Goal: Transaction & Acquisition: Book appointment/travel/reservation

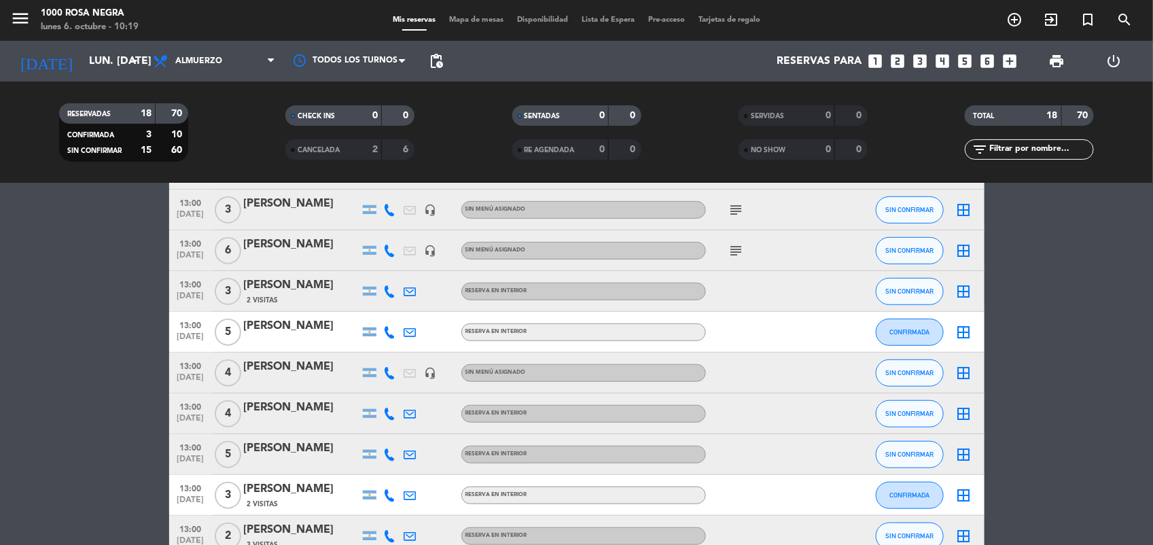
scroll to position [443, 0]
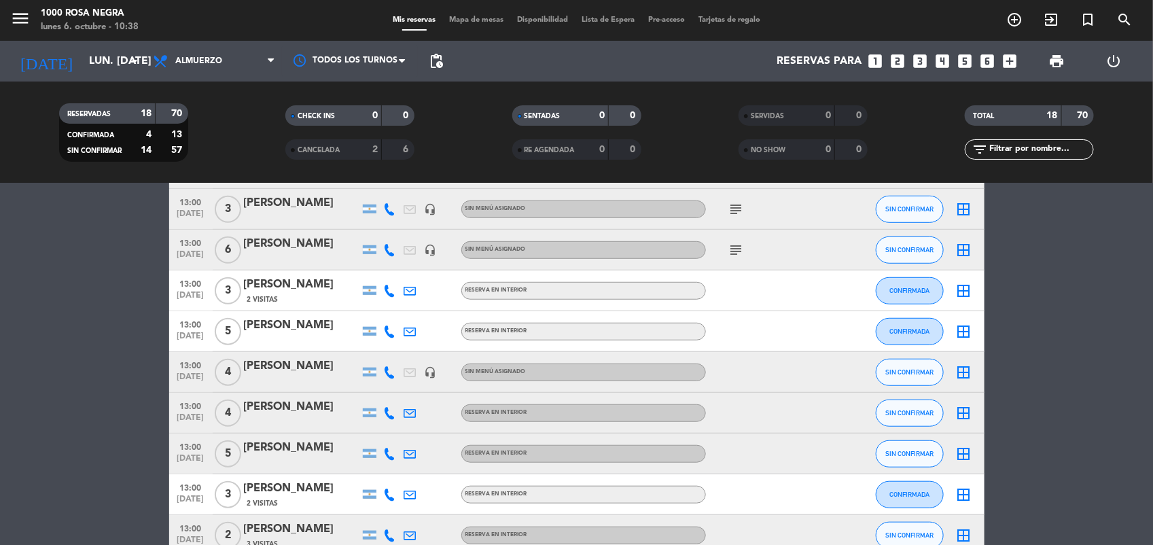
click at [1064, 395] on bookings-row "12:00 [DATE] 8 MERCEDES BENZ/ [PERSON_NAME] headset_mic Sin menú asignado SIN C…" at bounding box center [576, 179] width 1153 height 753
click at [1017, 14] on icon "add_circle_outline" at bounding box center [1014, 20] width 16 height 16
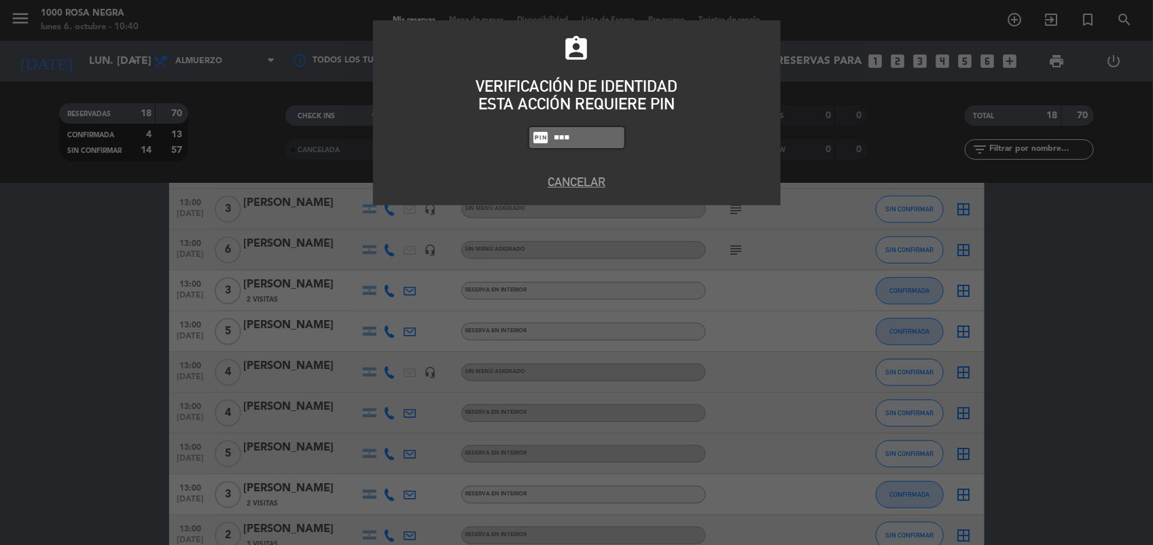
type input "5508"
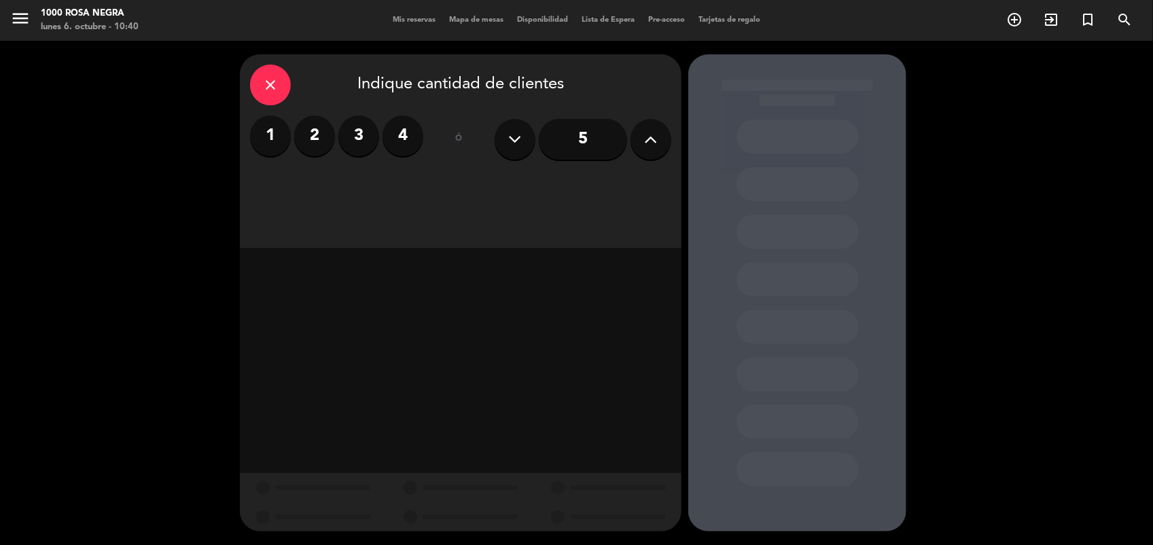
click at [648, 156] on div "5" at bounding box center [583, 140] width 177 height 48
click at [648, 156] on button at bounding box center [651, 139] width 41 height 41
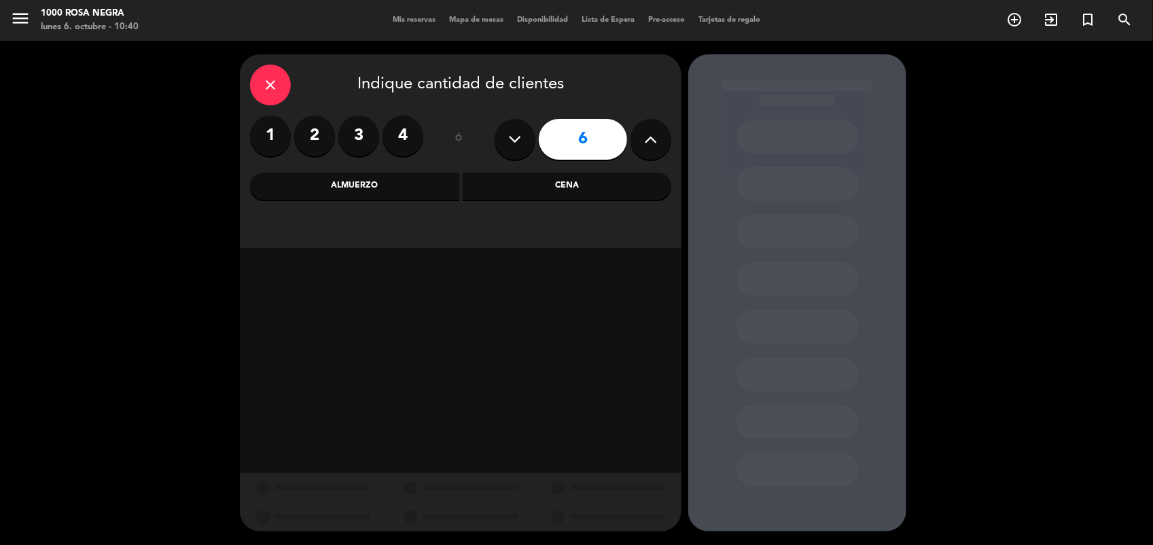
click at [658, 130] on button at bounding box center [651, 139] width 41 height 41
type input "7"
click at [398, 185] on div "Almuerzo" at bounding box center [354, 186] width 209 height 27
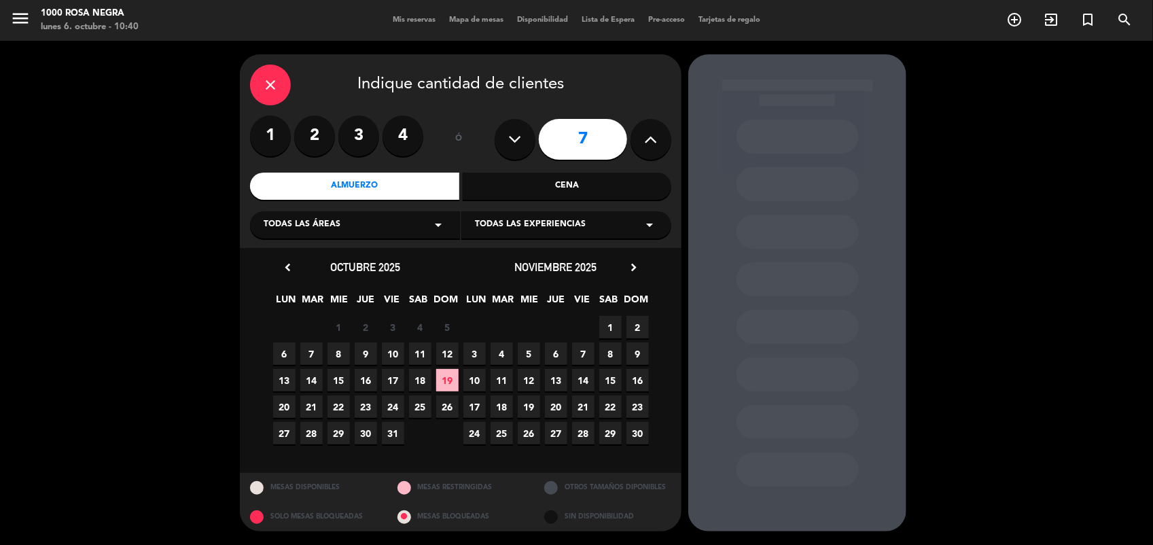
click at [293, 351] on span "6" at bounding box center [284, 353] width 22 height 22
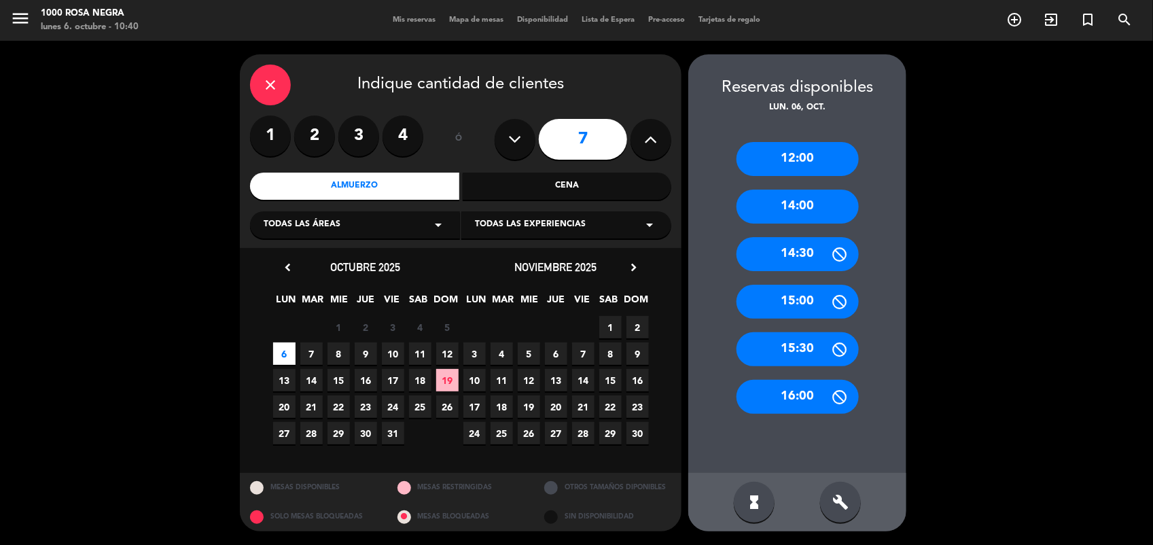
click at [830, 161] on div "12:00" at bounding box center [798, 159] width 122 height 34
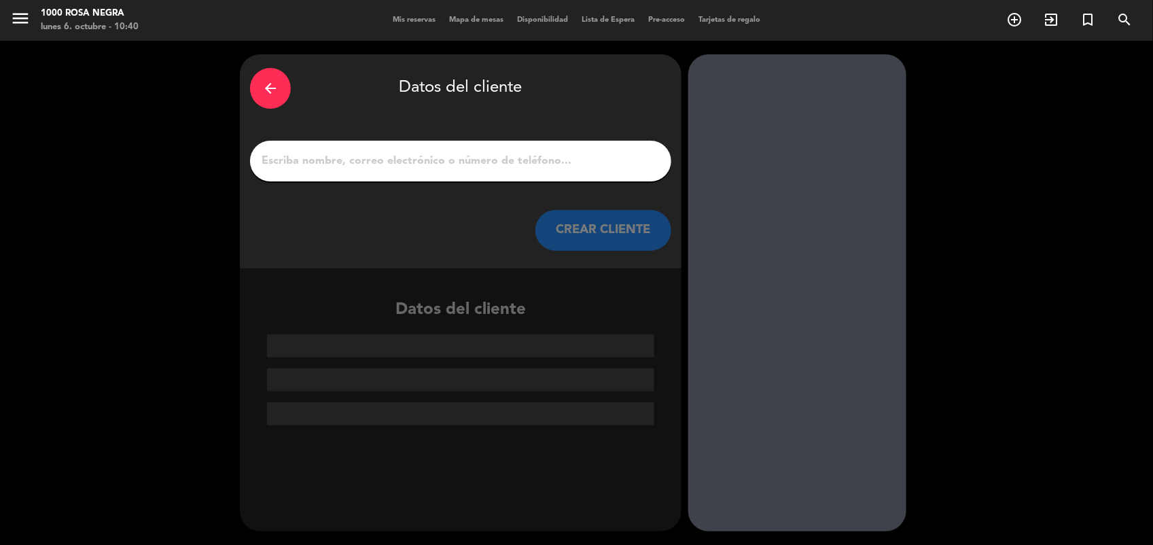
click at [466, 162] on input "1" at bounding box center [460, 161] width 401 height 19
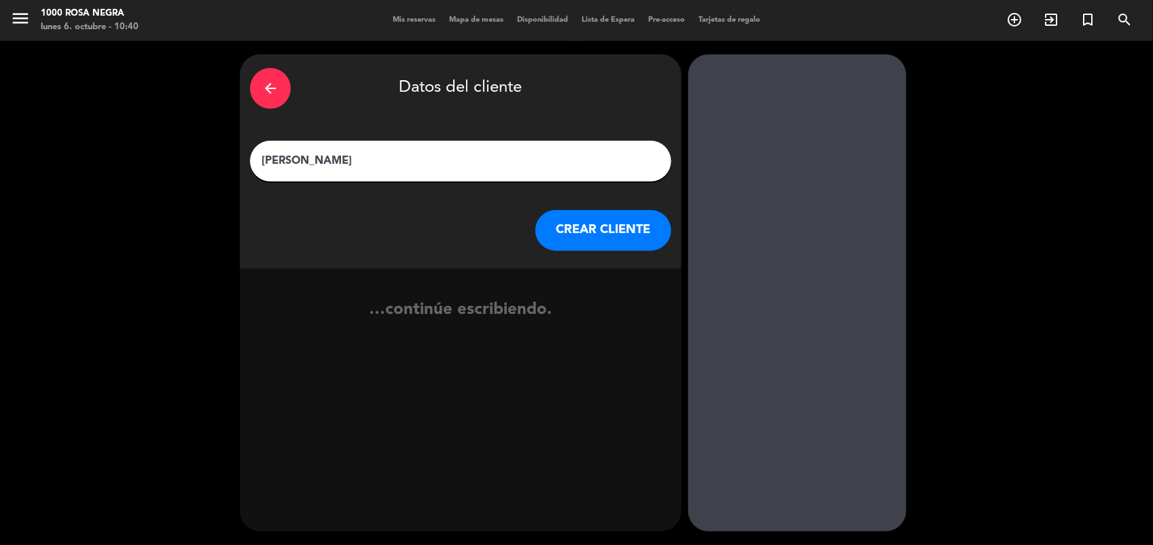
type input "[PERSON_NAME]"
click at [579, 226] on button "CREAR CLIENTE" at bounding box center [603, 230] width 136 height 41
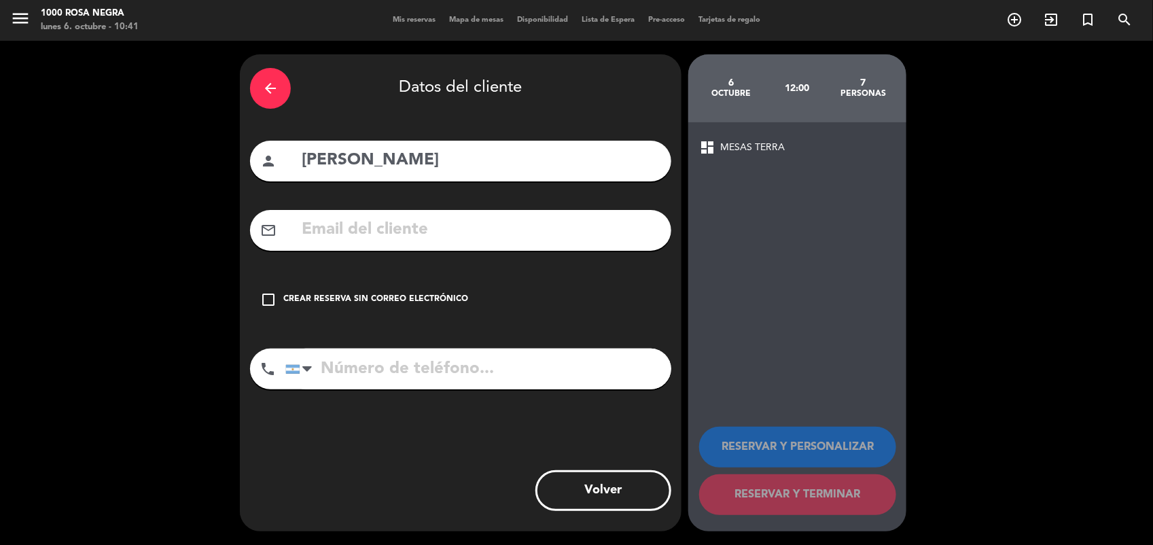
click at [372, 243] on input "text" at bounding box center [480, 230] width 361 height 28
click at [113, 171] on div "arrow_back Datos del cliente person [PERSON_NAME] mail_outline check_box_outlin…" at bounding box center [576, 293] width 1153 height 504
click at [137, 241] on div "arrow_back Datos del cliente person [PERSON_NAME] mail_outline check_box_outlin…" at bounding box center [576, 293] width 1153 height 504
drag, startPoint x: 289, startPoint y: 226, endPoint x: 200, endPoint y: 256, distance: 93.3
click at [200, 256] on div "arrow_back Datos del cliente person [PERSON_NAME] mail_outline check_box_outlin…" at bounding box center [576, 293] width 1153 height 504
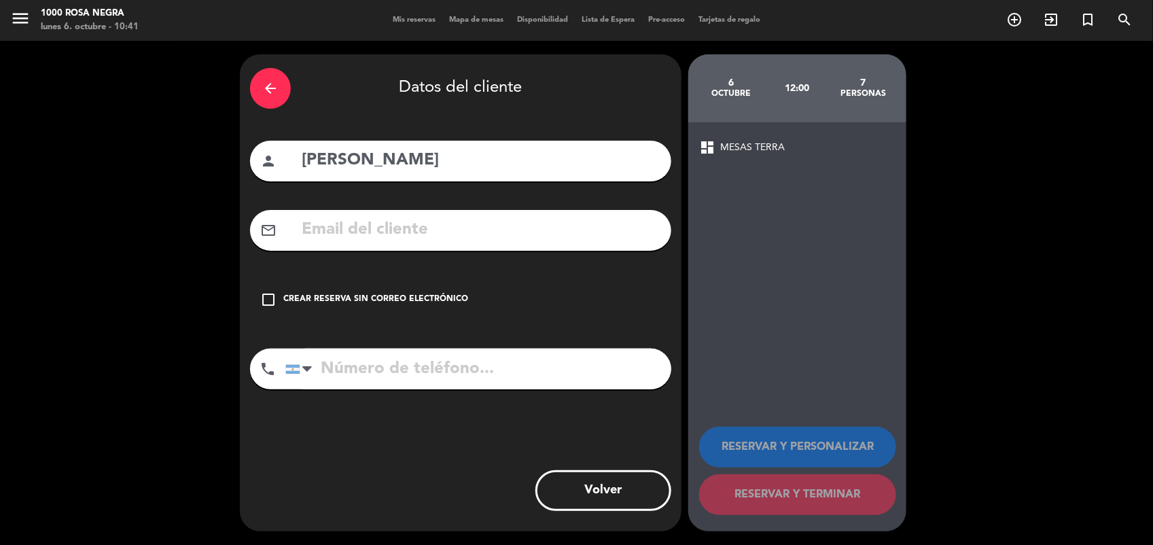
paste input "[EMAIL_ADDRESS][DOMAIN_NAME]>"
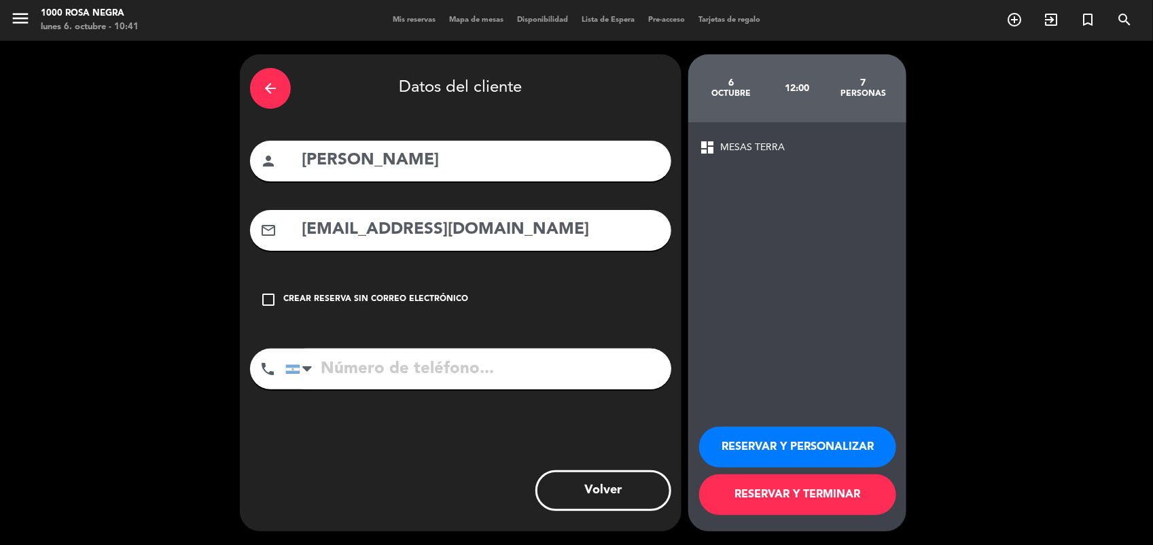
type input "[EMAIL_ADDRESS][DOMAIN_NAME]"
click at [752, 491] on button "RESERVAR Y TERMINAR" at bounding box center [797, 494] width 197 height 41
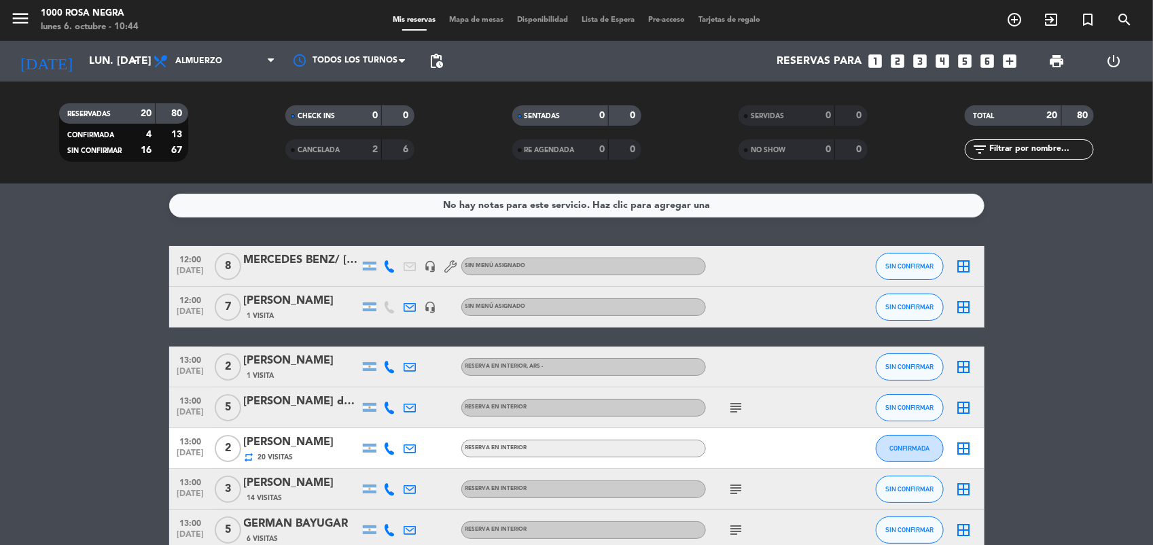
scroll to position [18, 0]
